Goal: Task Accomplishment & Management: Use online tool/utility

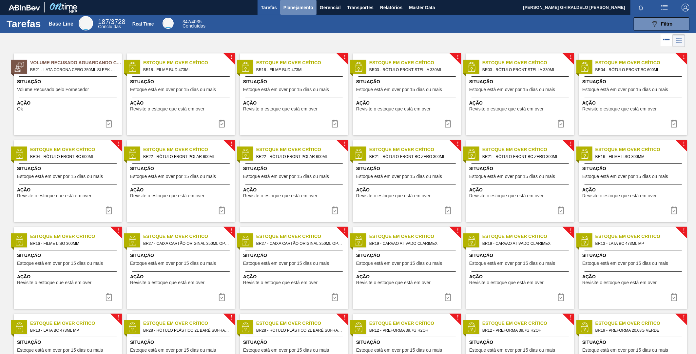
click at [301, 8] on span "Planejamento" at bounding box center [299, 8] width 30 height 8
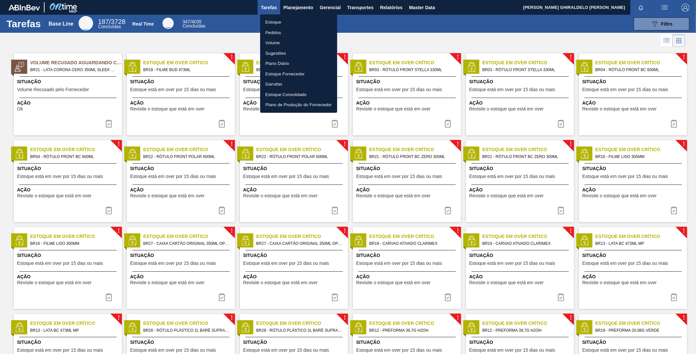
click at [278, 22] on li "Estoque" at bounding box center [298, 22] width 77 height 10
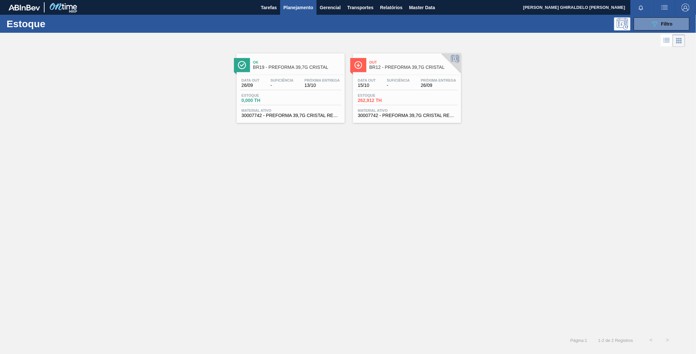
click at [398, 74] on div "Out BR12 - PREFORMA 39,7G CRISTAL Data out 15/10 Suficiência - Próxima Entrega …" at bounding box center [407, 87] width 108 height 69
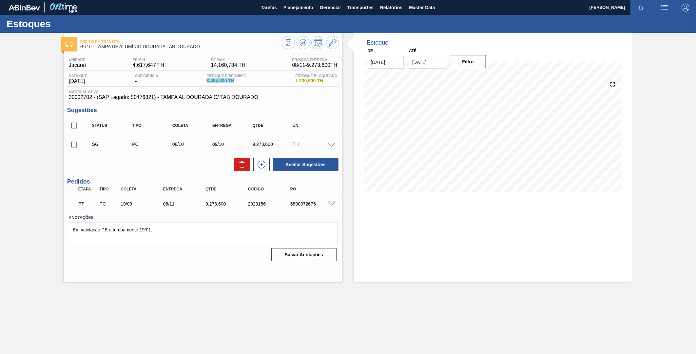
drag, startPoint x: 245, startPoint y: 78, endPoint x: 209, endPoint y: 81, distance: 35.9
click at [209, 81] on div "Estoque Disponível 8.464,800 TH" at bounding box center [227, 79] width 44 height 10
drag, startPoint x: 209, startPoint y: 81, endPoint x: 197, endPoint y: 81, distance: 12.5
click at [196, 81] on div "Data out [DATE] Suficiência - Estoque Disponível 8.464,800 TH Estoque Bloqueado…" at bounding box center [203, 80] width 272 height 13
click at [330, 42] on icon at bounding box center [333, 43] width 8 height 8
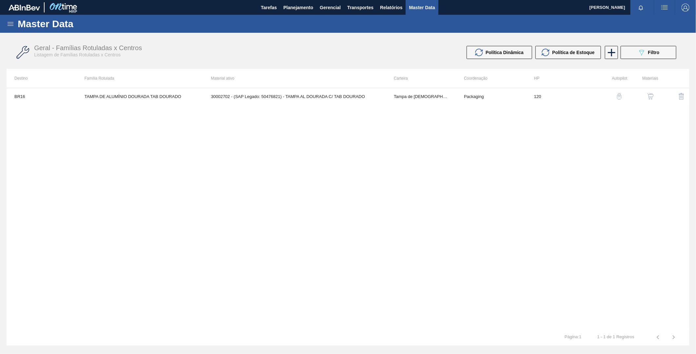
click at [619, 97] on img "button" at bounding box center [619, 96] width 7 height 7
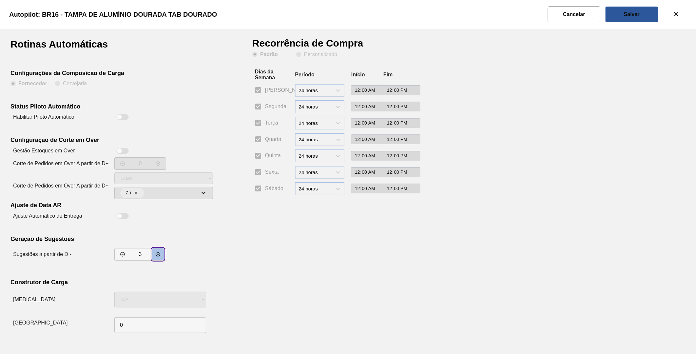
click at [159, 253] on icon "decrementar valor" at bounding box center [158, 254] width 4 height 4
click at [159, 252] on icon "decrementar valor" at bounding box center [157, 254] width 5 height 5
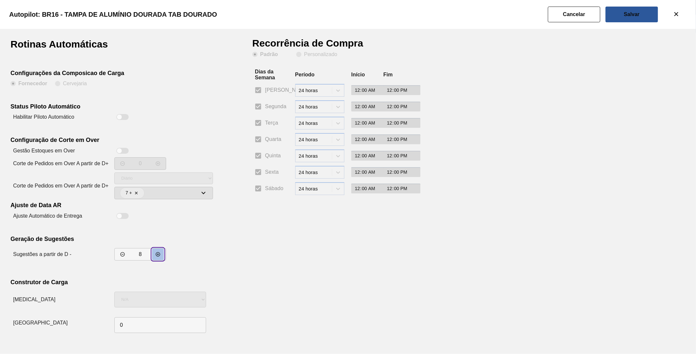
click at [159, 252] on icon "decrementar valor" at bounding box center [157, 254] width 5 height 5
click at [160, 252] on icon "decrementar valor" at bounding box center [157, 254] width 5 height 5
type input "10"
click at [619, 19] on button "Salvar" at bounding box center [632, 15] width 52 height 16
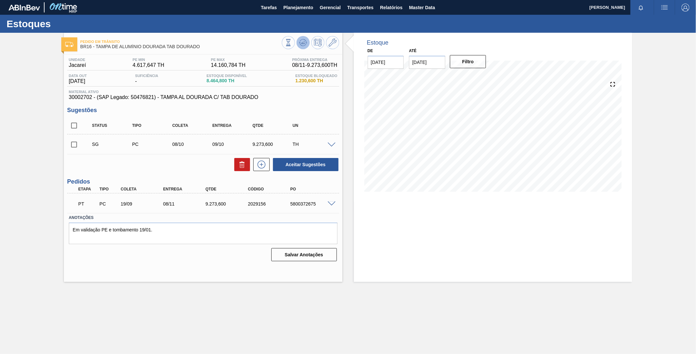
click at [306, 43] on icon at bounding box center [303, 43] width 8 height 8
